Goal: Information Seeking & Learning: Learn about a topic

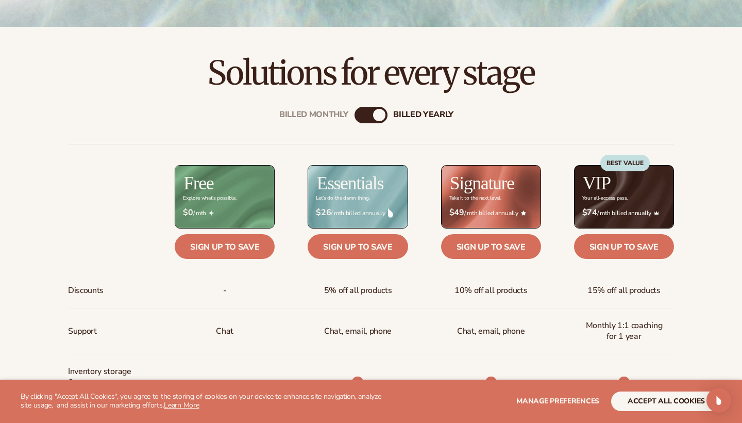
scroll to position [290, 0]
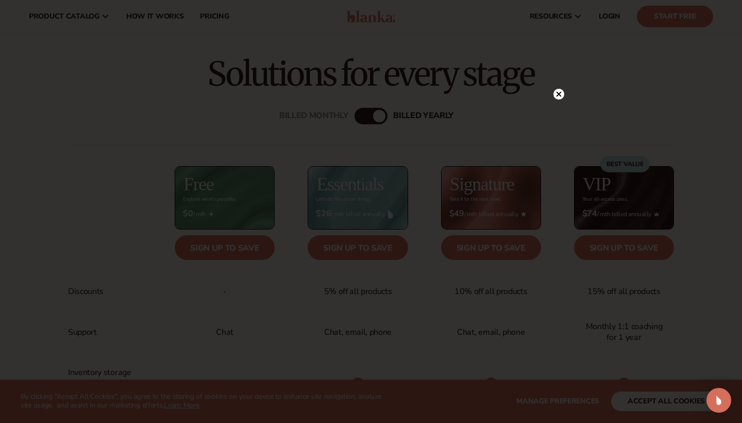
click at [561, 94] on circle at bounding box center [559, 94] width 11 height 11
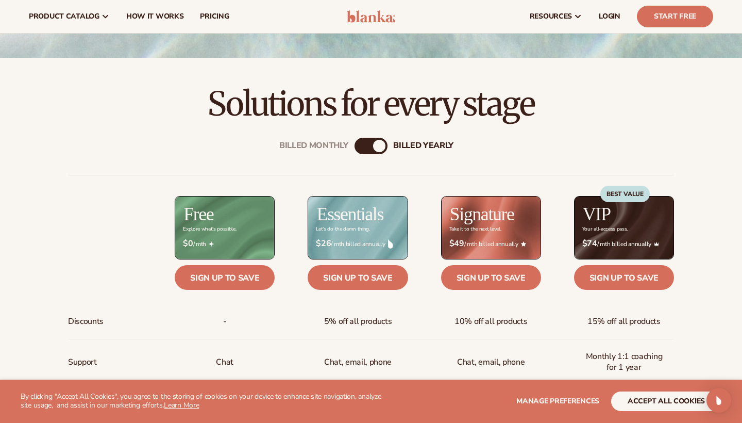
scroll to position [258, 0]
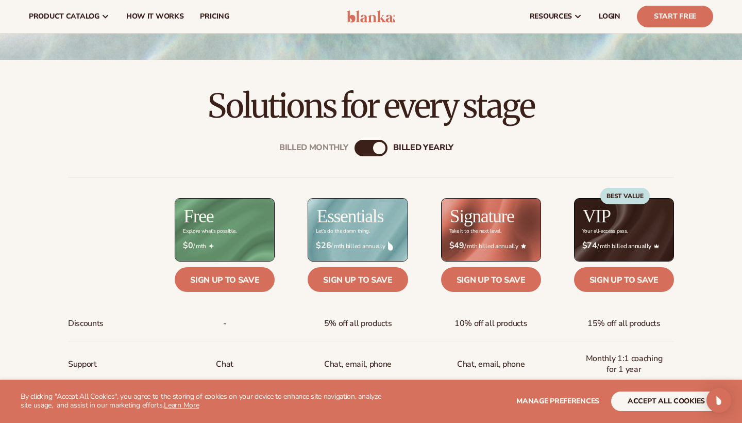
click at [366, 147] on div "Billed Monthly" at bounding box center [361, 148] width 12 height 12
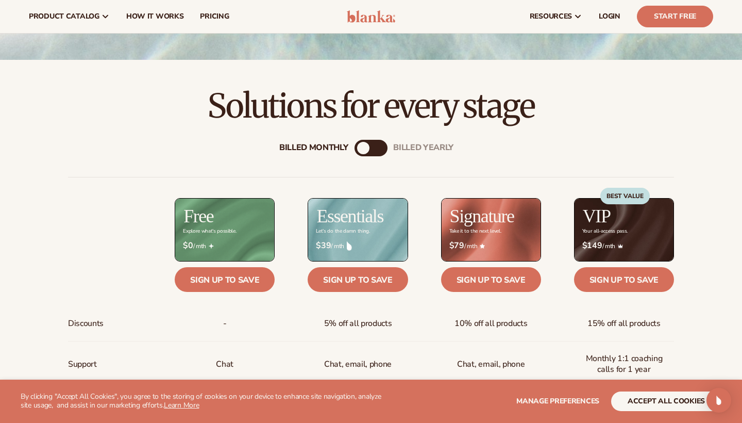
click at [385, 147] on div "billed Yearly" at bounding box center [381, 148] width 12 height 12
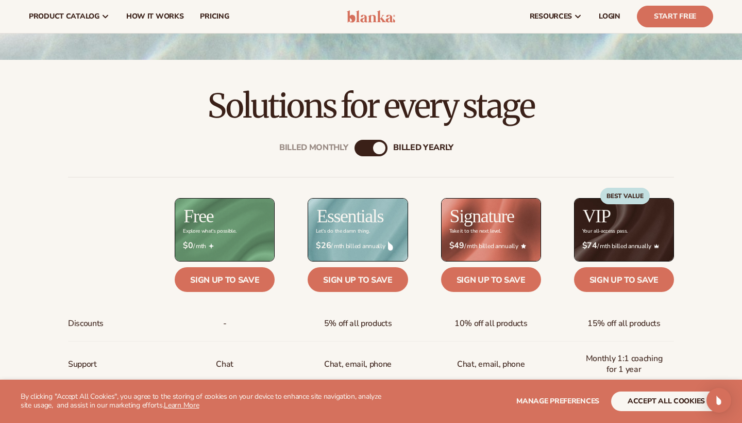
click at [364, 150] on div "Billed Monthly" at bounding box center [361, 148] width 12 height 12
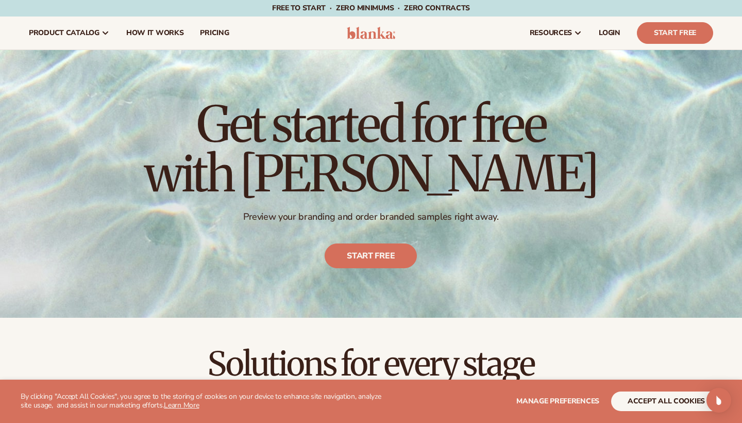
scroll to position [0, 0]
click at [153, 27] on link "How It Works" at bounding box center [155, 32] width 74 height 33
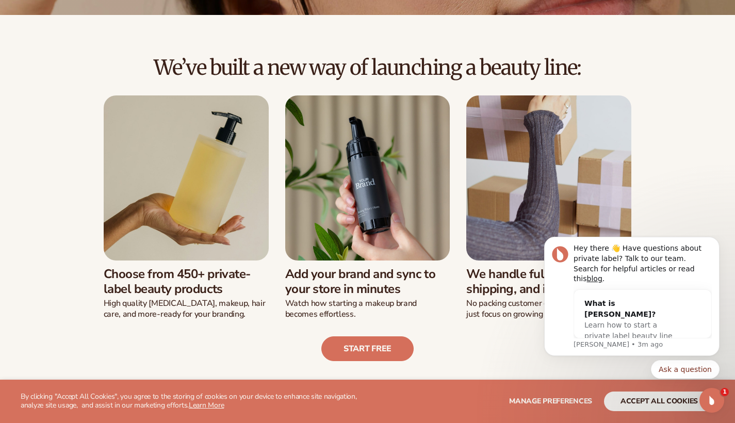
click at [677, 191] on div "We’ve built a new way of launching a beauty line: Choose from 450+ private-labe…" at bounding box center [367, 208] width 677 height 305
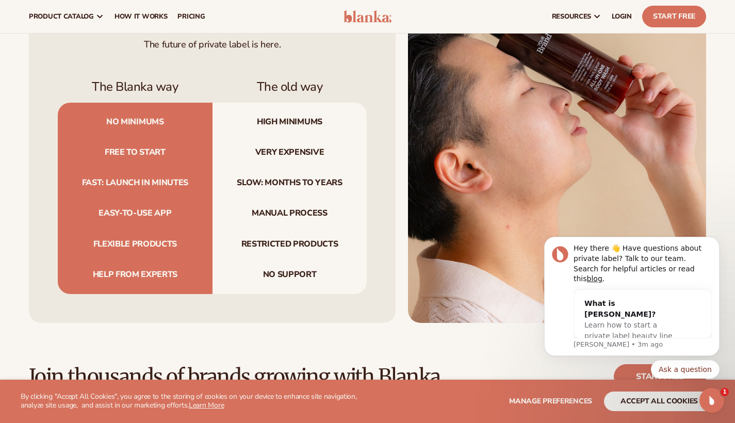
scroll to position [1053, 0]
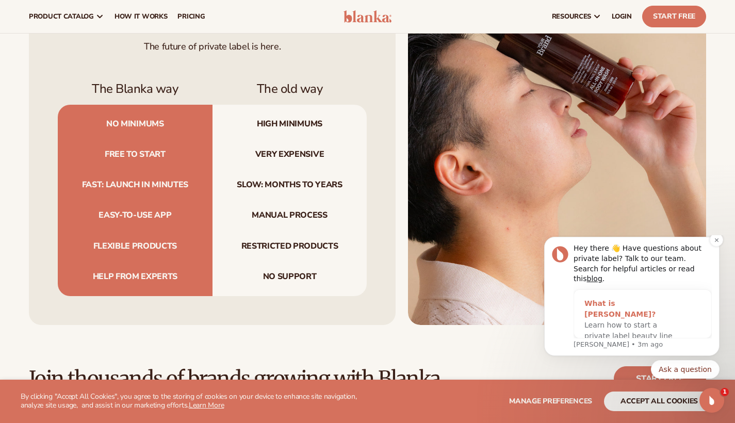
click at [609, 320] on div "Learn how to start a private label beauty line with Blanka" at bounding box center [632, 336] width 96 height 32
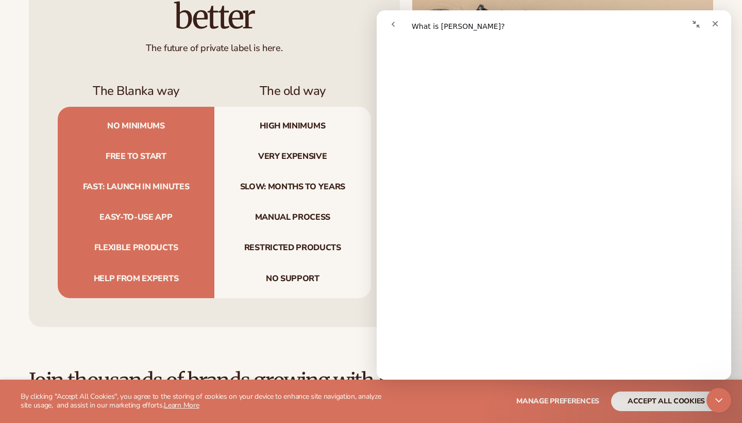
scroll to position [545, 0]
click at [391, 27] on icon "go back" at bounding box center [393, 24] width 8 height 8
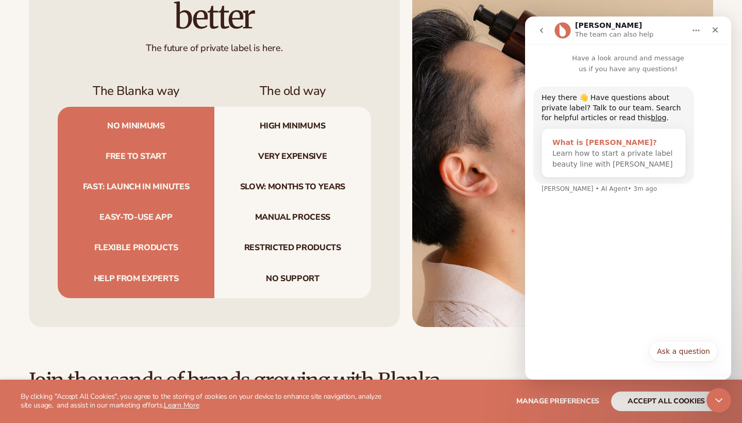
click at [614, 152] on span "Learn how to start a private label beauty line with Blanka" at bounding box center [613, 158] width 120 height 19
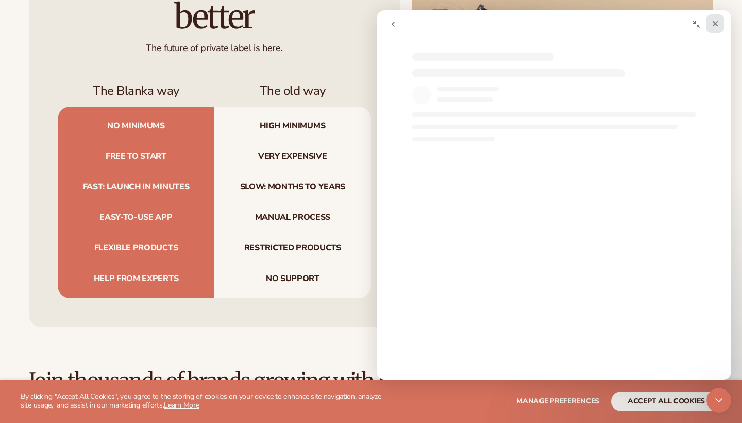
click at [718, 22] on icon "Close" at bounding box center [716, 24] width 6 height 6
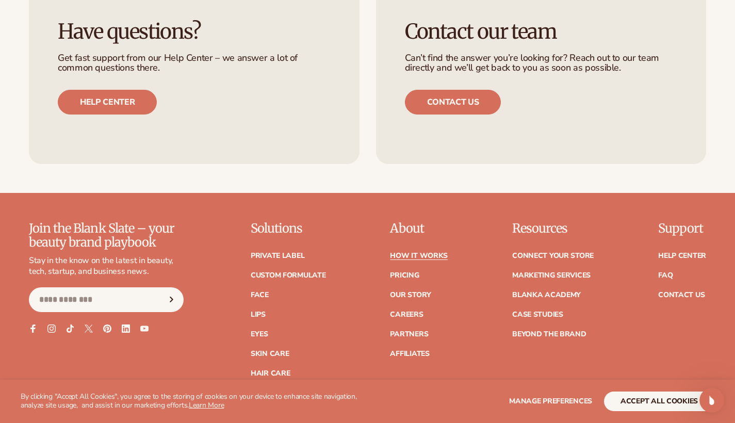
scroll to position [2294, 0]
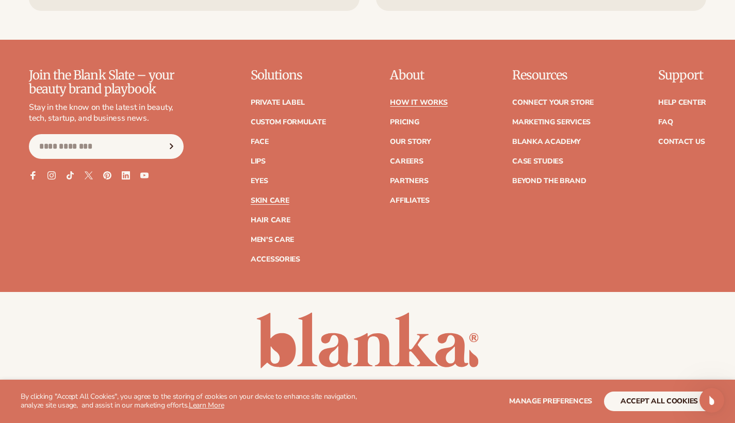
click at [275, 197] on link "Skin Care" at bounding box center [270, 200] width 38 height 7
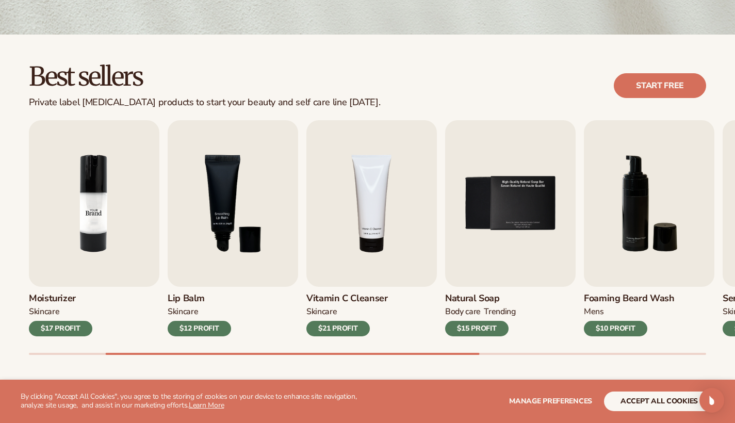
scroll to position [285, 0]
